Goal: Information Seeking & Learning: Understand process/instructions

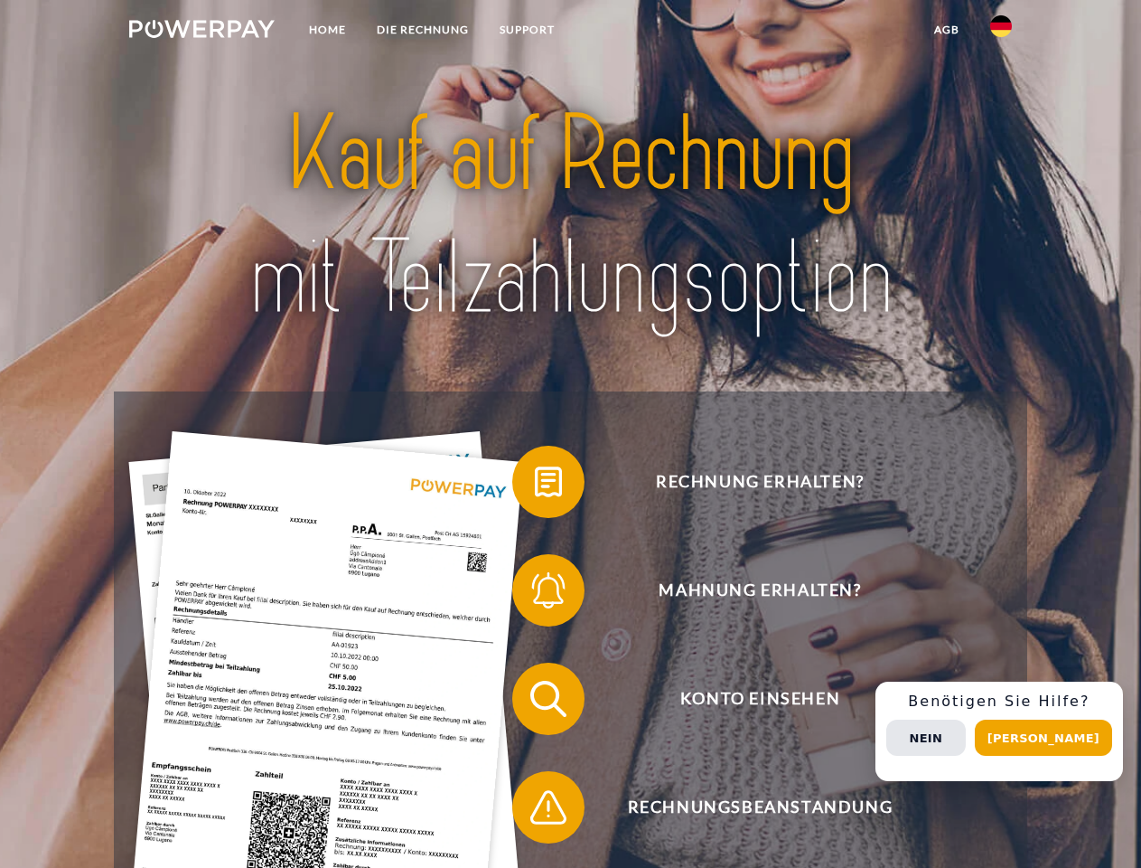
click at [202, 32] on img at bounding box center [201, 29] width 145 height 18
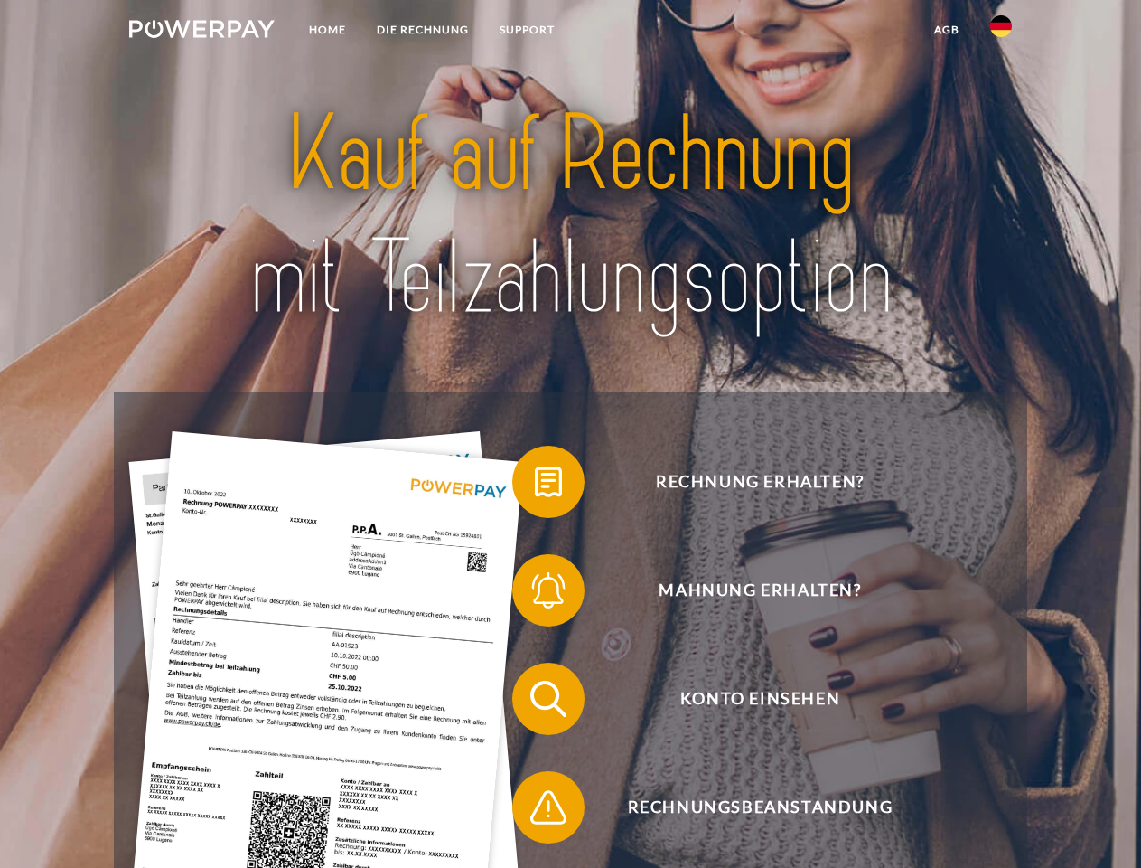
click at [1001, 32] on img at bounding box center [1001, 26] width 22 height 22
click at [946, 30] on link "agb" at bounding box center [947, 30] width 56 height 33
click at [535, 485] on span at bounding box center [521, 481] width 90 height 90
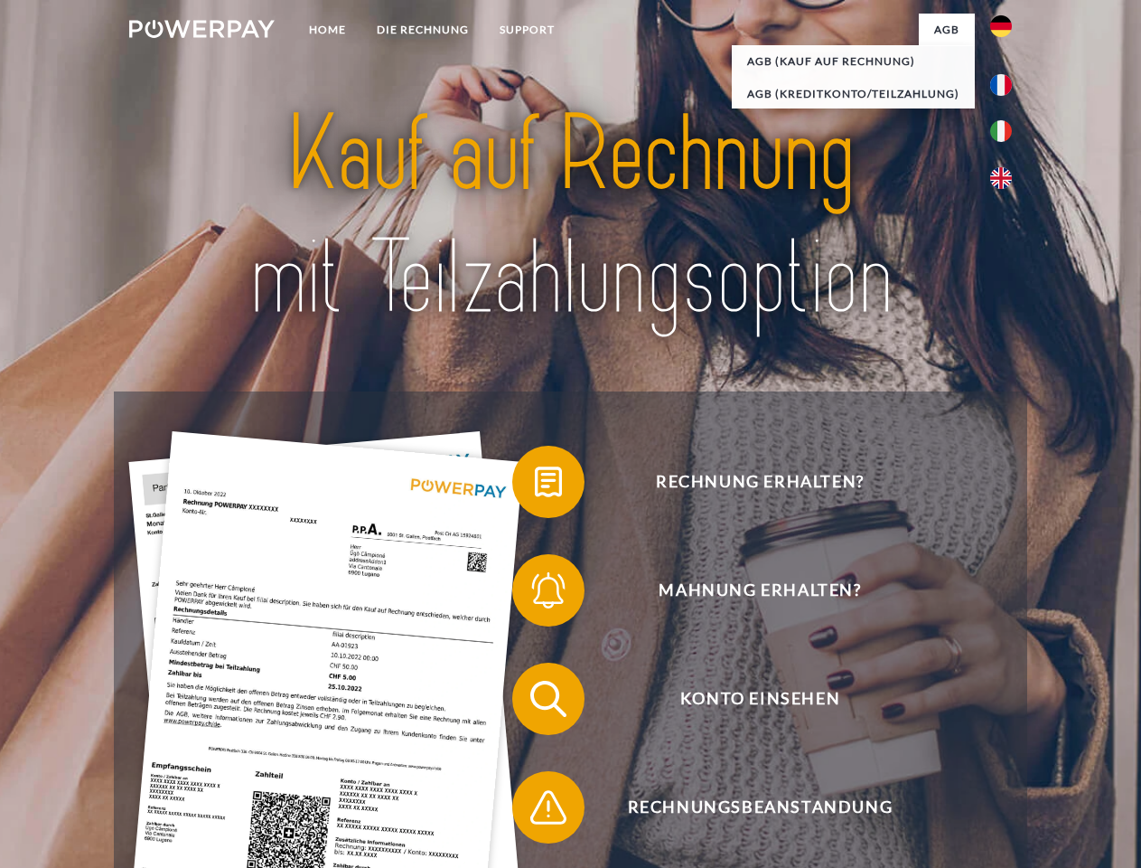
click at [535, 594] on span at bounding box center [521, 590] width 90 height 90
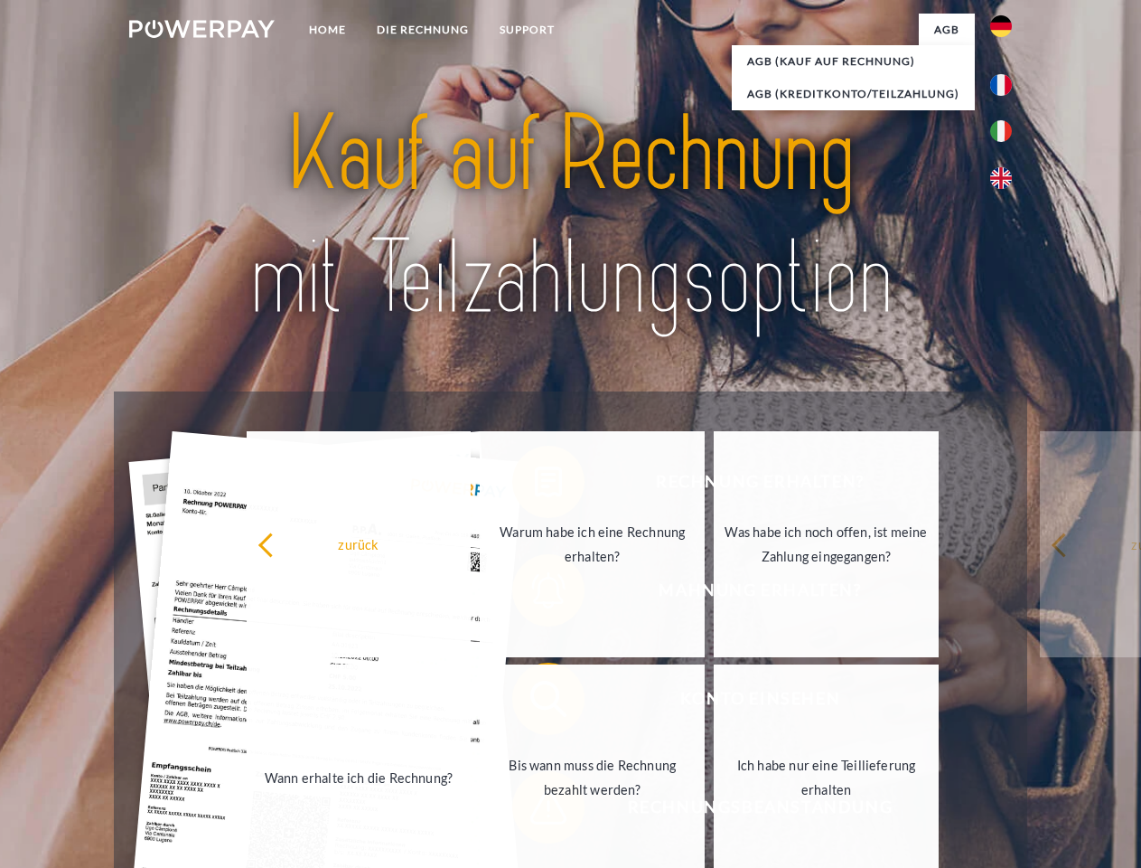
click at [535, 702] on link "Bis wann muss die Rechnung bezahlt werden?" at bounding box center [592, 777] width 225 height 226
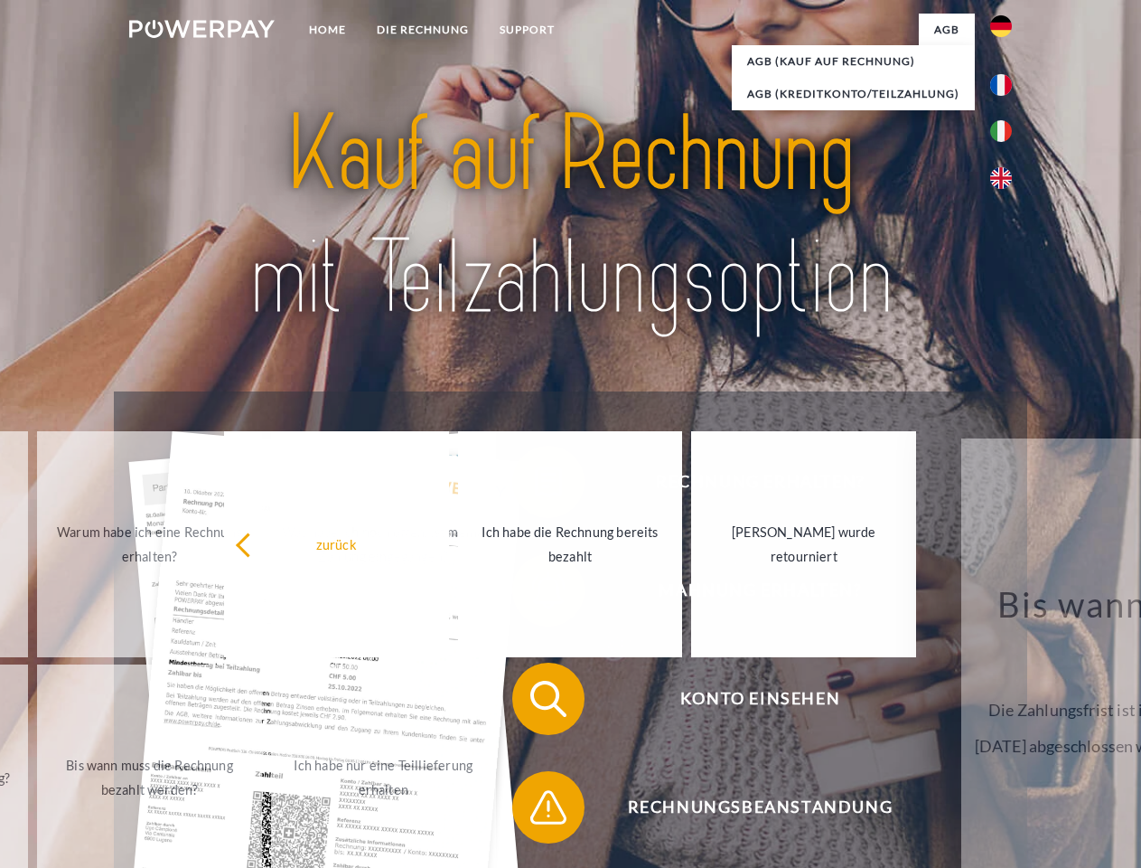
click at [535, 811] on span at bounding box center [521, 807] width 90 height 90
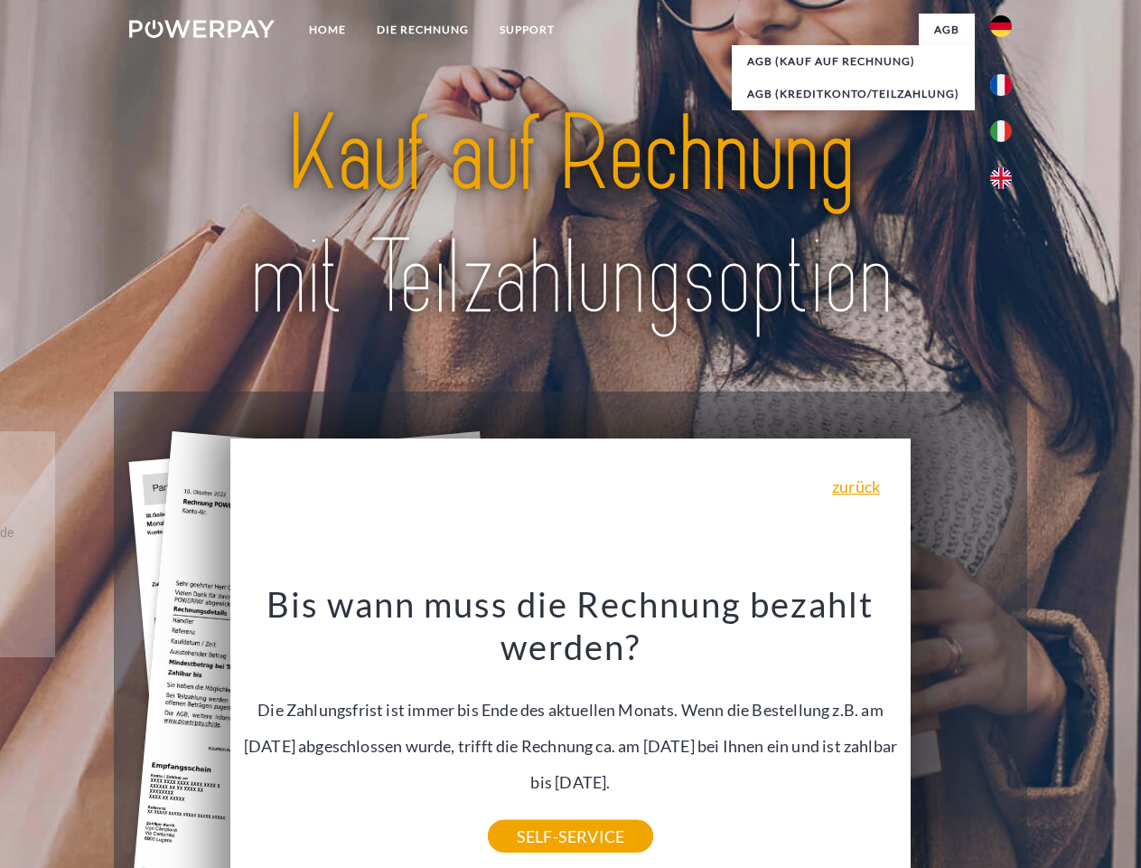
click at [1006, 731] on div "Rechnung erhalten? Mahnung erhalten? Konto einsehen" at bounding box center [570, 752] width 913 height 723
click at [962, 735] on span "Konto einsehen" at bounding box center [760, 698] width 443 height 72
click at [1050, 737] on header "Home DIE RECHNUNG SUPPORT" at bounding box center [570, 624] width 1141 height 1248
